Goal: Transaction & Acquisition: Purchase product/service

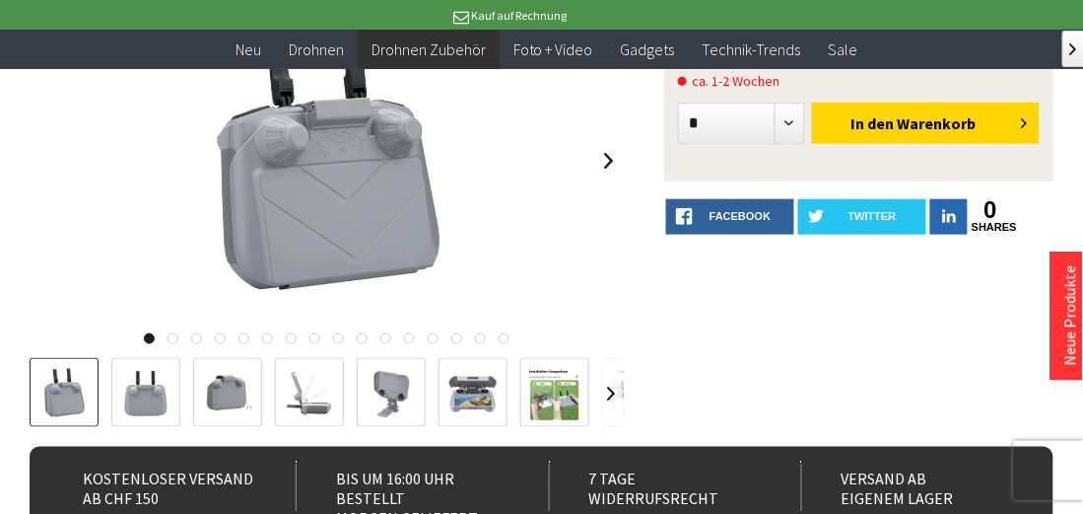
scroll to position [272, 0]
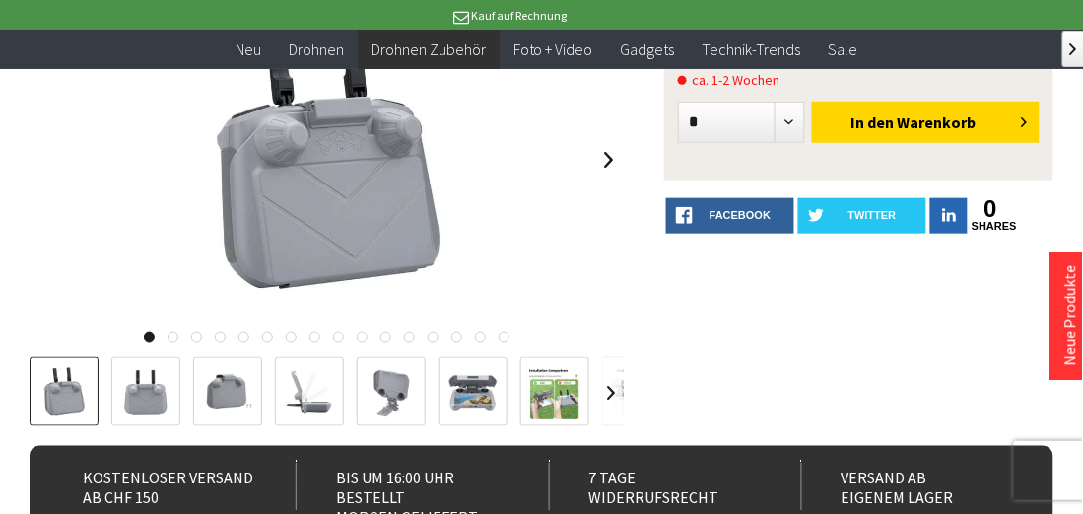
click at [317, 398] on img at bounding box center [309, 392] width 57 height 57
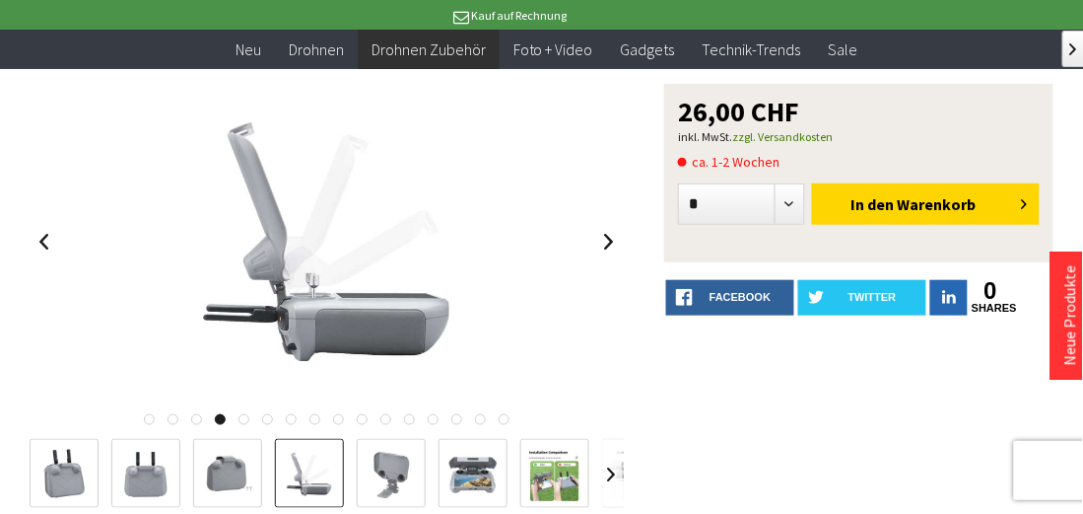
scroll to position [161, 0]
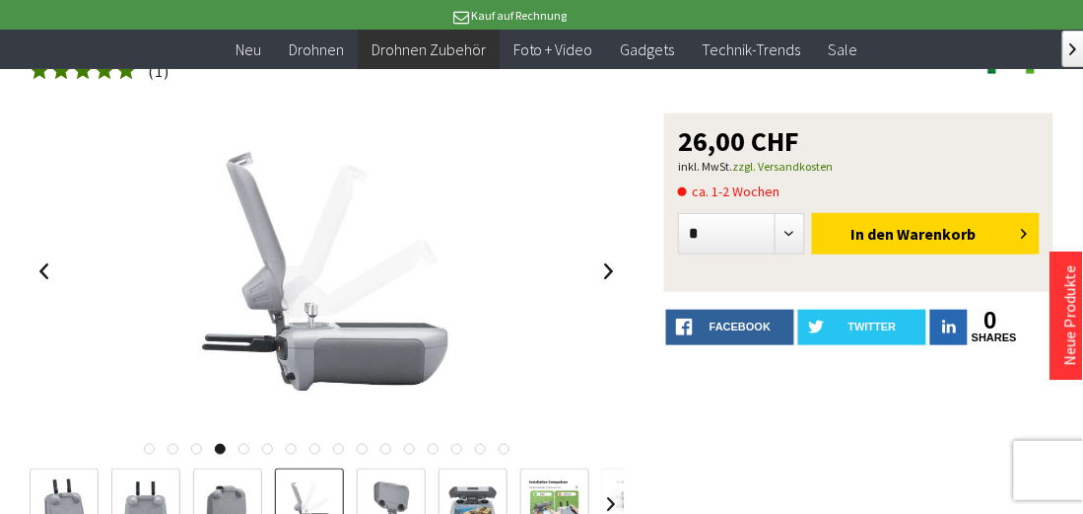
click at [401, 504] on img at bounding box center [391, 503] width 57 height 57
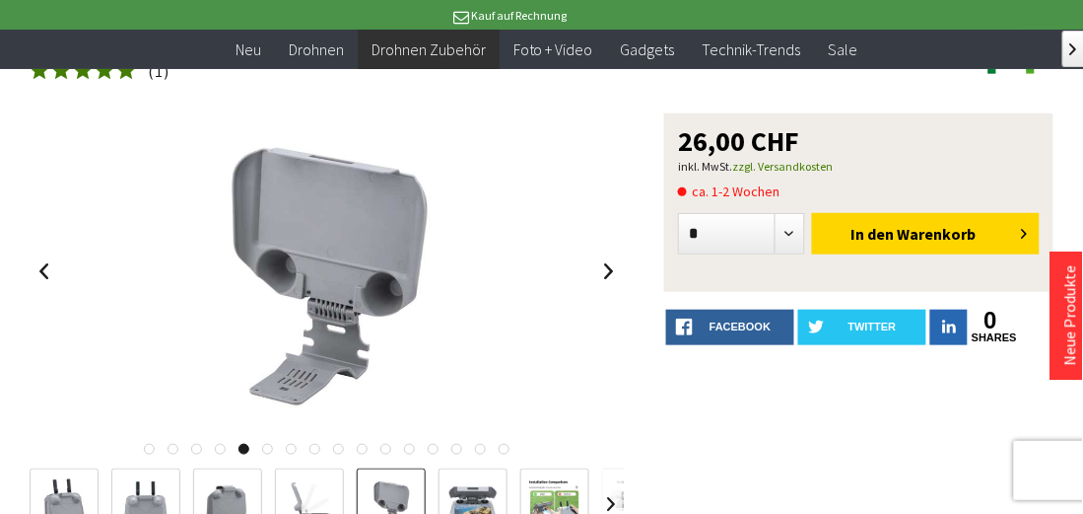
click at [476, 513] on img at bounding box center [473, 503] width 57 height 57
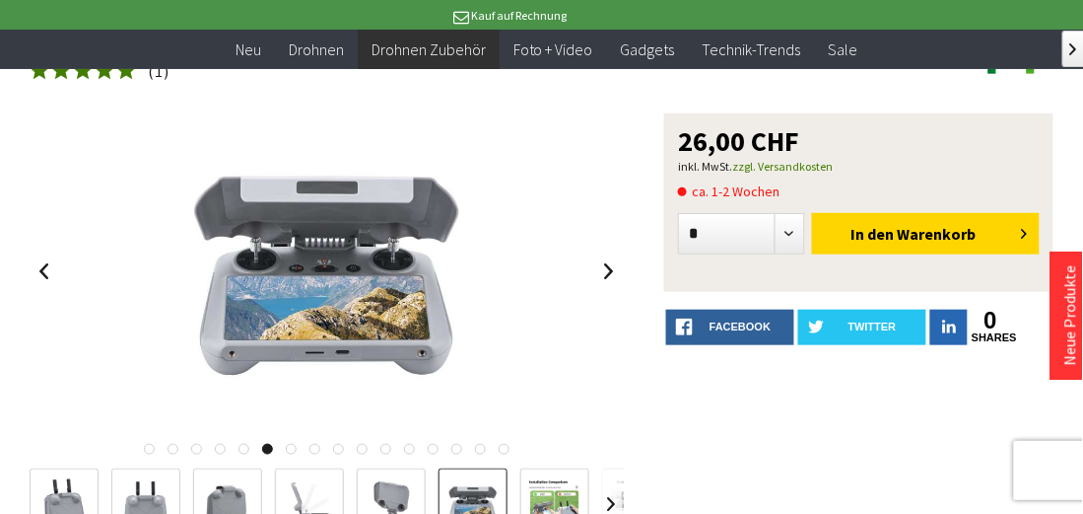
click at [549, 513] on img at bounding box center [554, 503] width 57 height 57
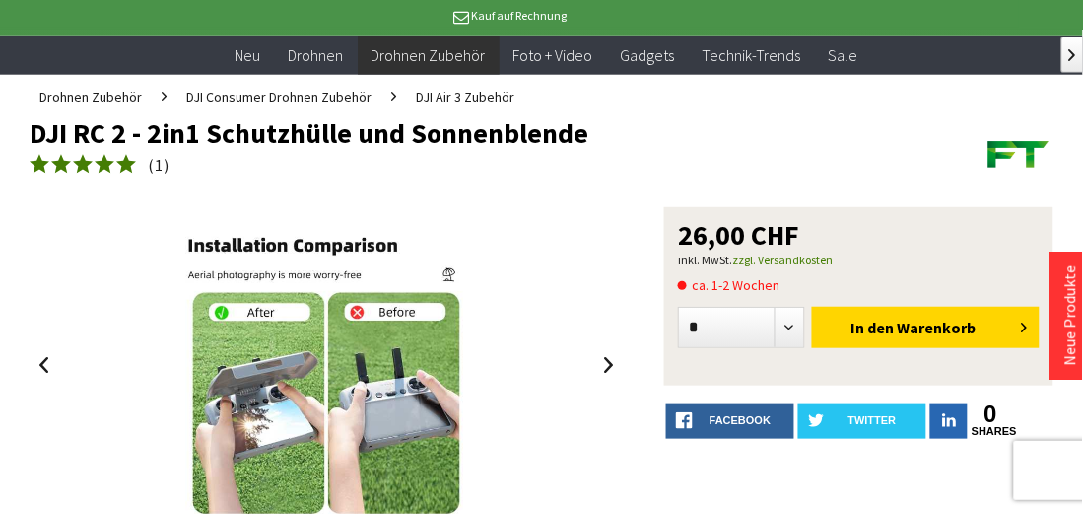
scroll to position [94, 0]
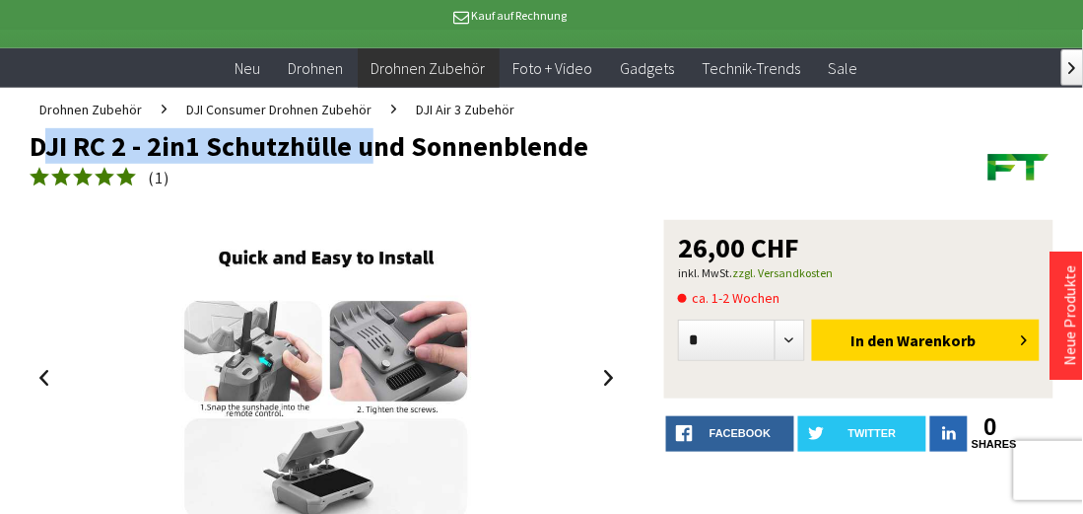
copy h1 "DJI RC 2 - 2in1 Schutzhülle"
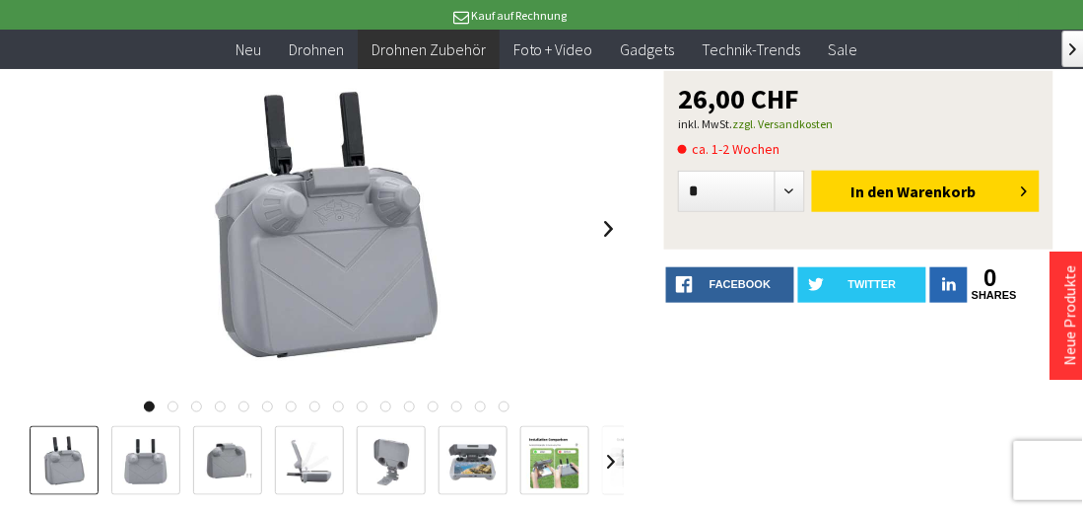
scroll to position [219, 0]
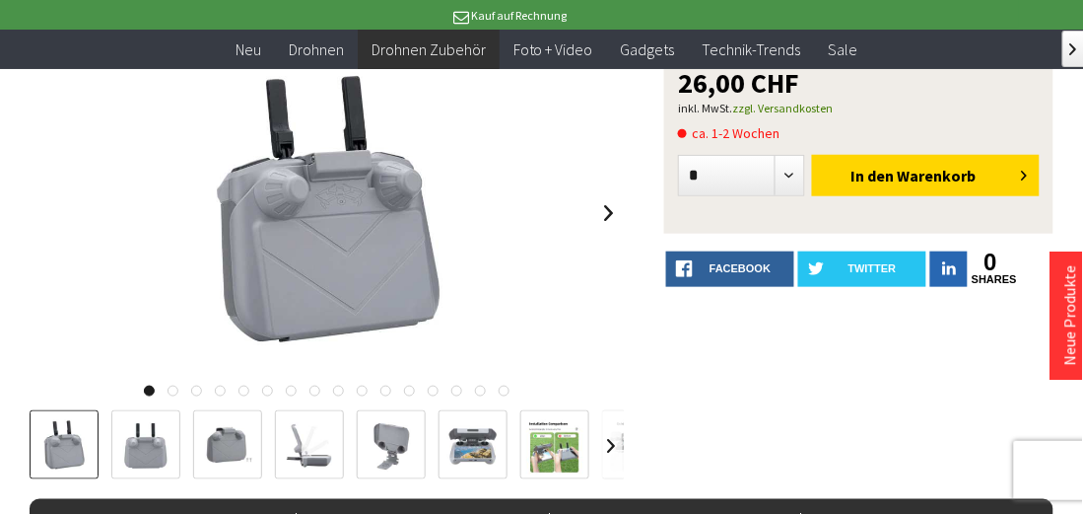
click at [482, 444] on img at bounding box center [473, 445] width 57 height 57
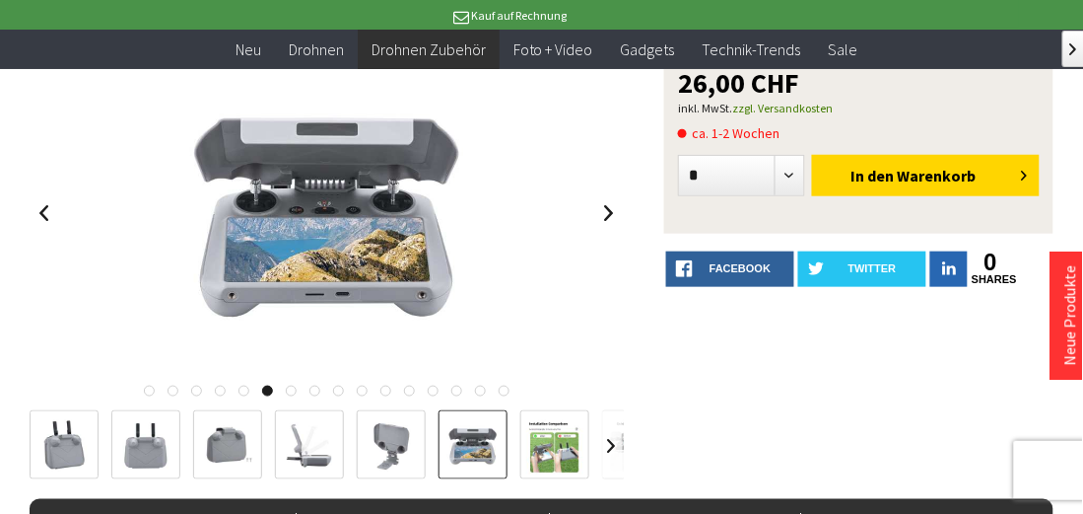
click at [562, 446] on img at bounding box center [554, 445] width 57 height 57
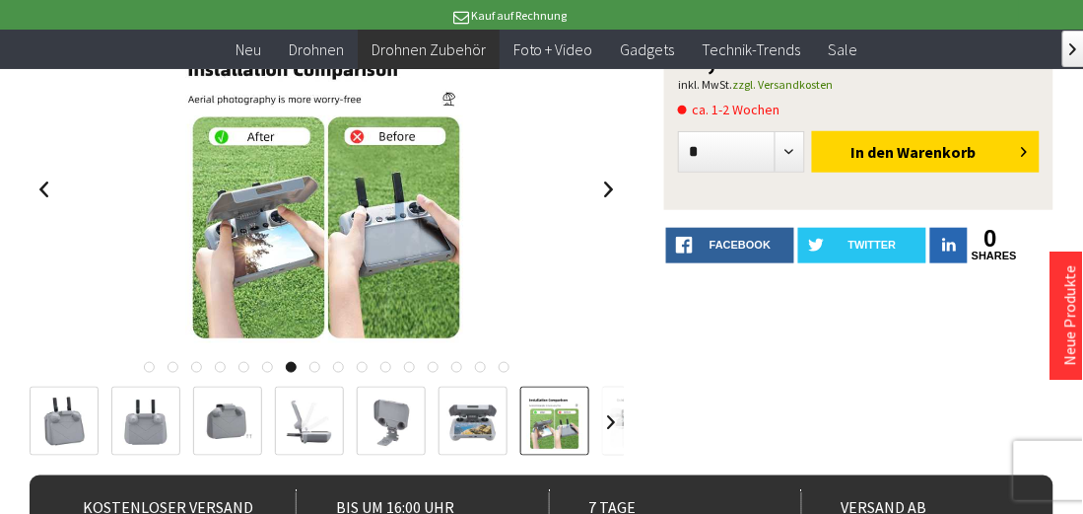
scroll to position [0, 0]
